Goal: Browse casually: Explore the website without a specific task or goal

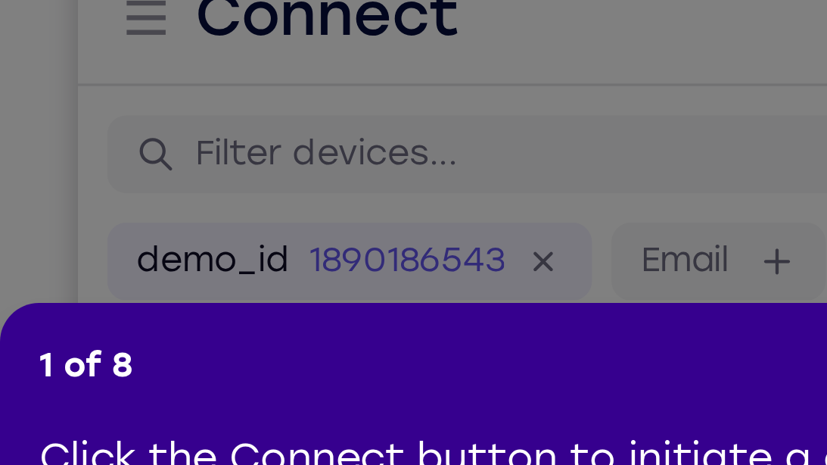
click at [176, 278] on icon at bounding box center [413, 235] width 827 height 471
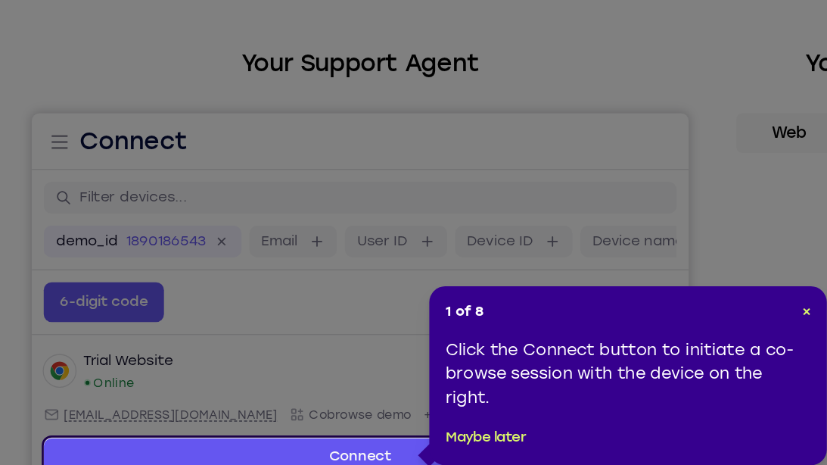
click at [620, 349] on div "1 of 8 × Click the Connect button to initiate a co-browse session with the devi…" at bounding box center [478, 396] width 303 height 136
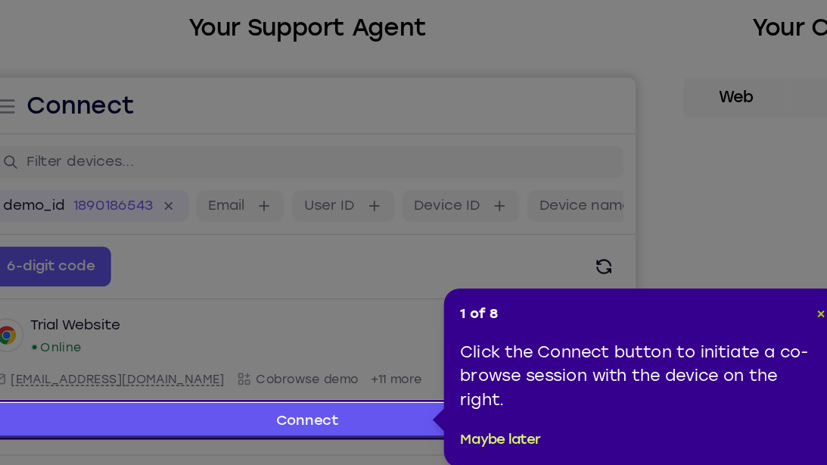
scroll to position [30, 0]
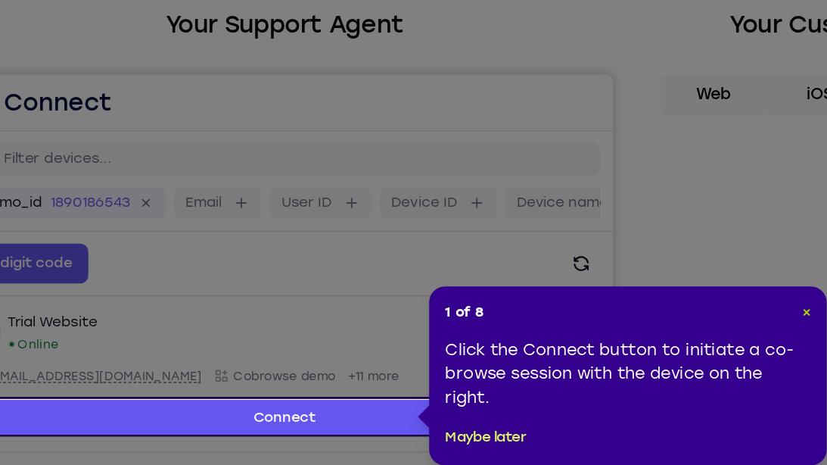
click at [673, 347] on span "×" at bounding box center [671, 347] width 7 height 13
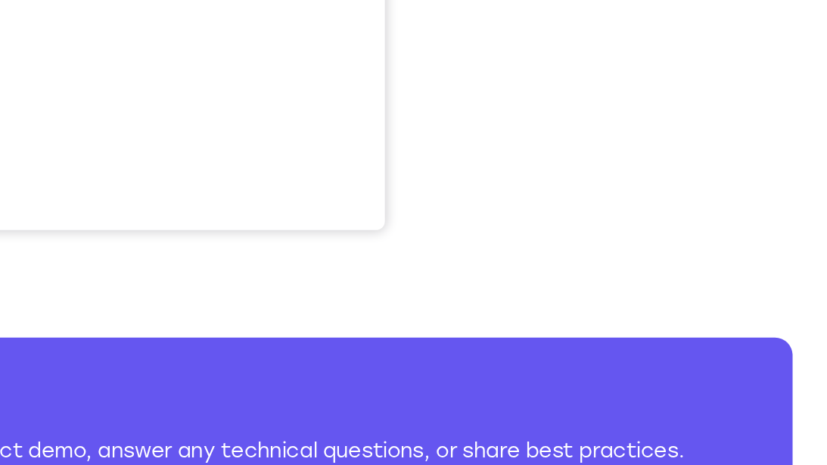
click at [803, 218] on div "Your Support Agent Your Customer Web iOS Android Next Steps We’d be happy to gi…" at bounding box center [413, 148] width 827 height 998
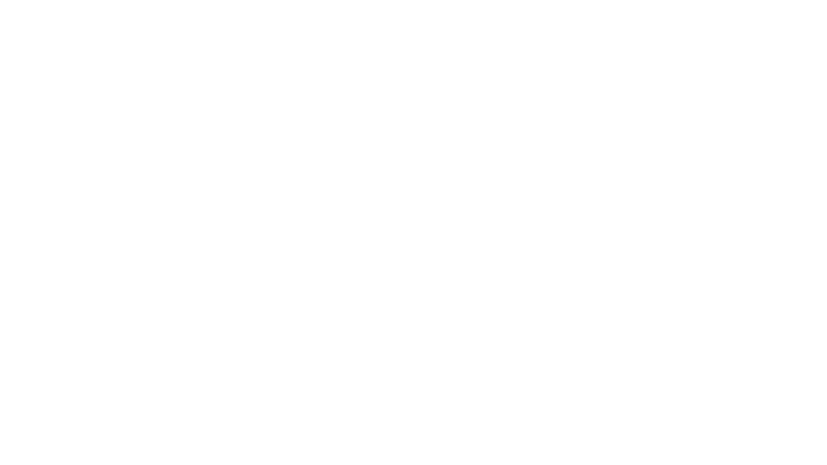
scroll to position [216, 0]
click at [801, 250] on div at bounding box center [682, 255] width 242 height 465
click at [798, 283] on div at bounding box center [682, 303] width 242 height 465
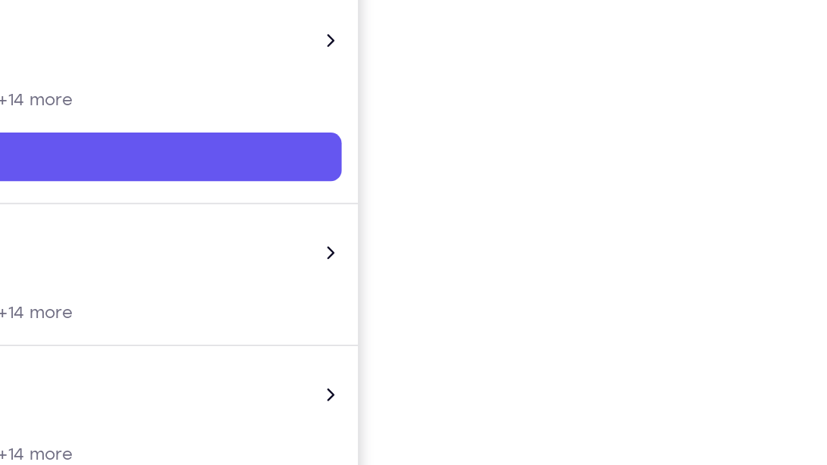
scroll to position [245, 0]
